Goal: Transaction & Acquisition: Purchase product/service

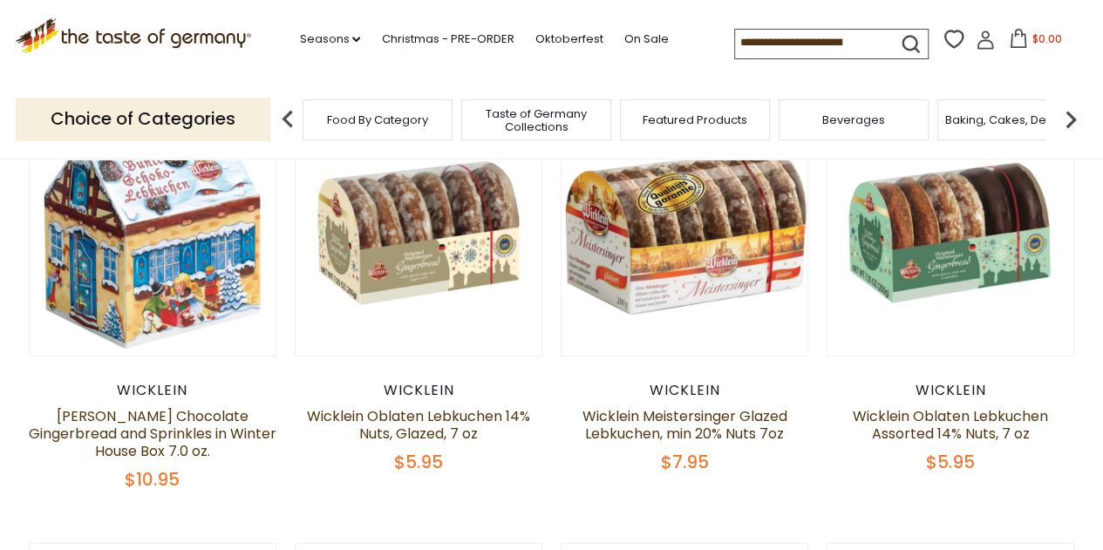
scroll to position [174, 0]
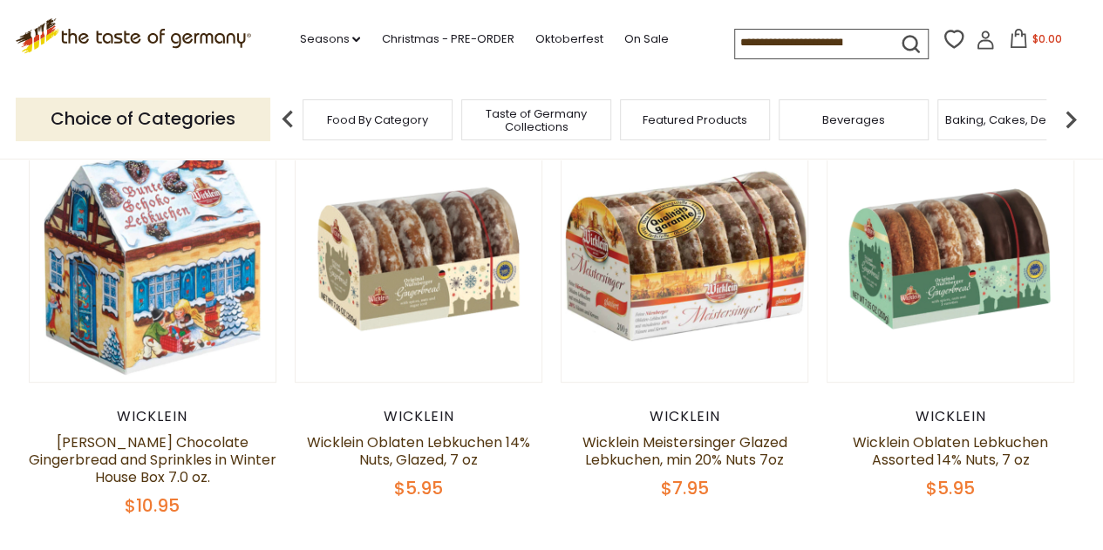
click at [689, 416] on div "Wicklein" at bounding box center [685, 416] width 249 height 17
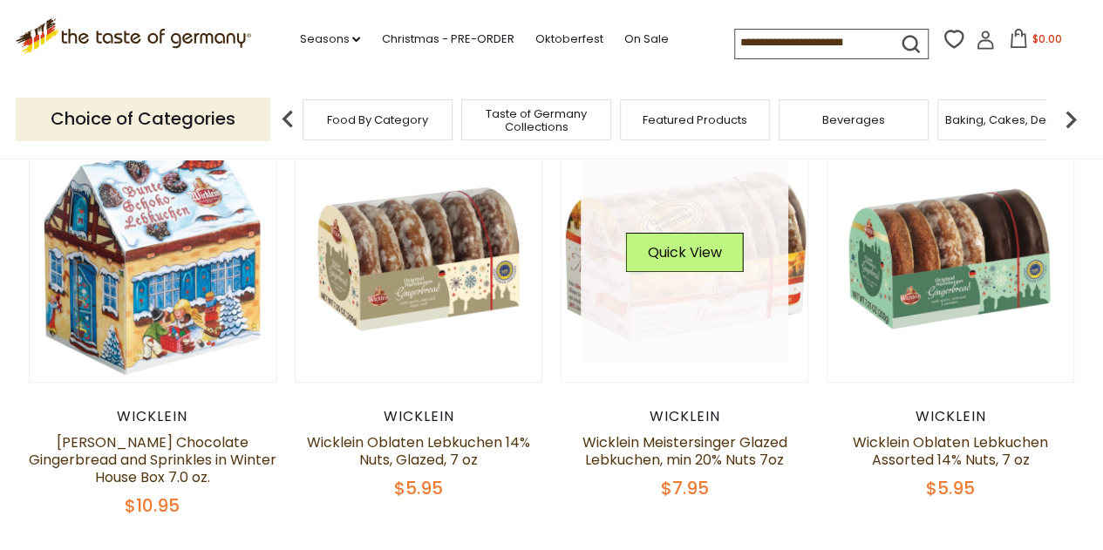
click at [681, 317] on link at bounding box center [685, 259] width 208 height 208
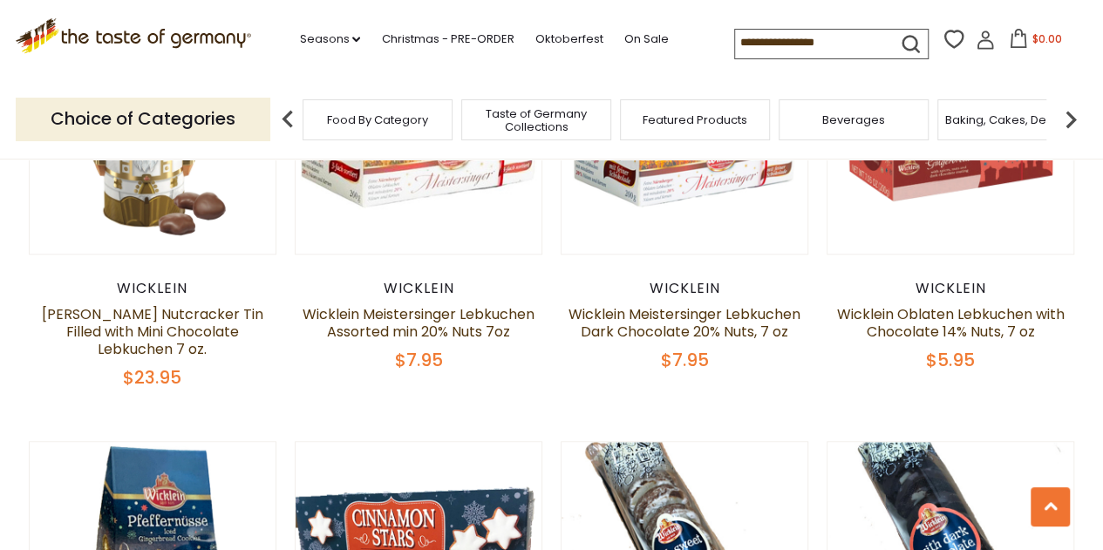
scroll to position [785, 0]
